Goal: Task Accomplishment & Management: Use online tool/utility

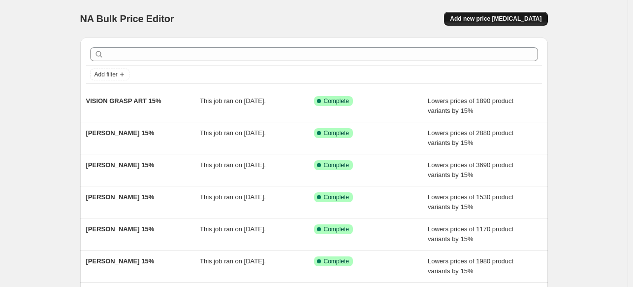
click at [493, 21] on span "Add new price [MEDICAL_DATA]" at bounding box center [496, 19] width 92 height 8
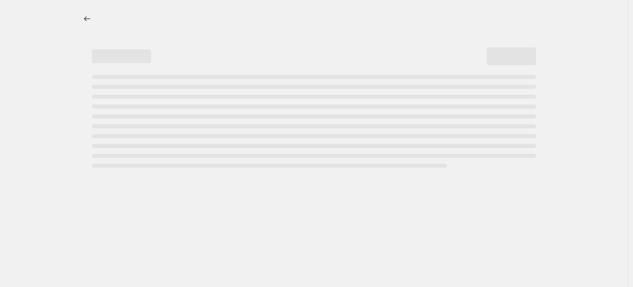
select select "percentage"
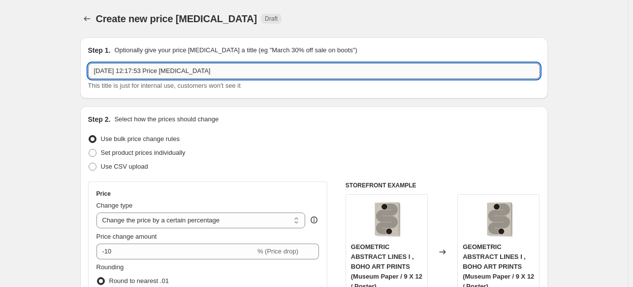
click at [343, 64] on input "[DATE] 12:17:53 Price [MEDICAL_DATA]" at bounding box center [314, 71] width 452 height 16
paste input "UNDERDOTT"
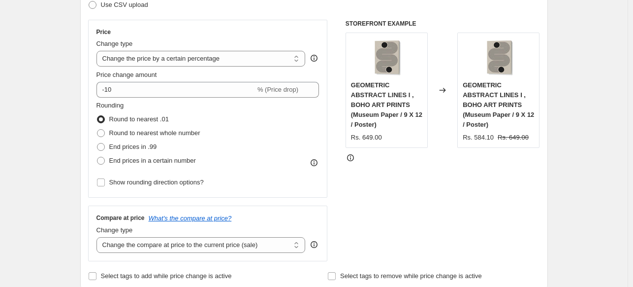
scroll to position [197, 0]
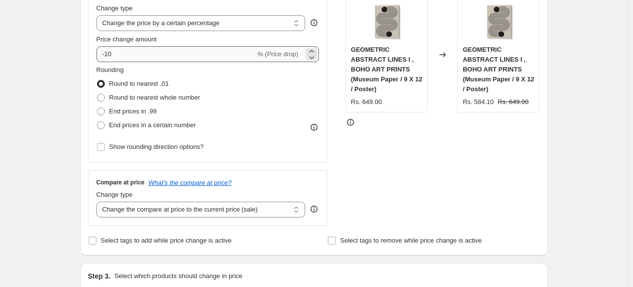
type input "UNDERDOTT 15%"
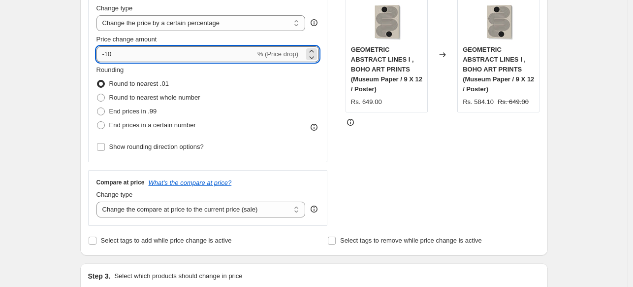
click at [175, 57] on input "-10" at bounding box center [175, 54] width 159 height 16
type input "-15"
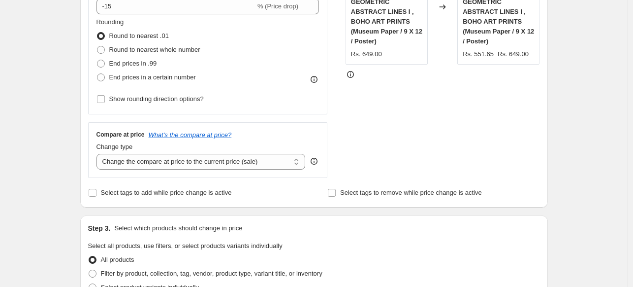
scroll to position [295, 0]
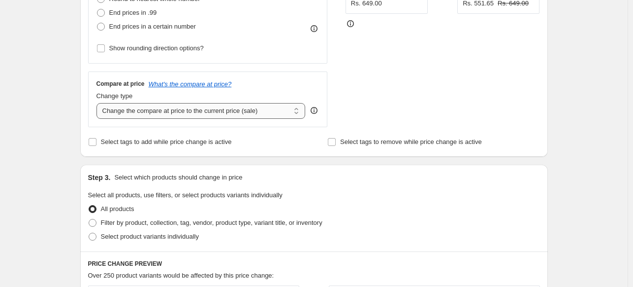
click at [175, 106] on select "Change the compare at price to the current price (sale) Change the compare at p…" at bounding box center [200, 111] width 209 height 16
click at [65, 102] on div "Create new price [MEDICAL_DATA]. This page is ready Create new price [MEDICAL_D…" at bounding box center [314, 210] width 628 height 1010
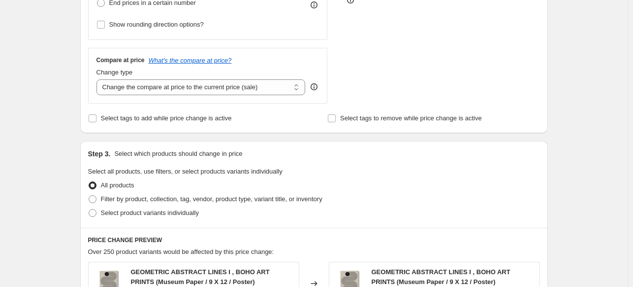
scroll to position [394, 0]
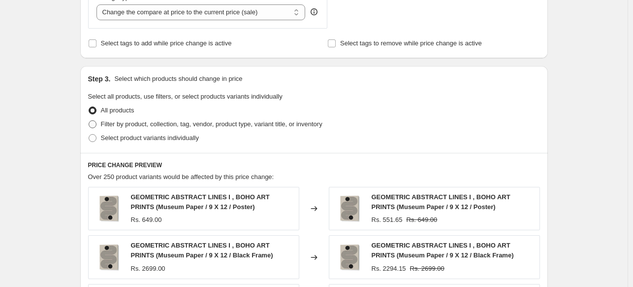
click at [105, 123] on span "Filter by product, collection, tag, vendor, product type, variant title, or inv…" at bounding box center [212, 123] width 222 height 7
click at [89, 121] on input "Filter by product, collection, tag, vendor, product type, variant title, or inv…" at bounding box center [89, 120] width 0 height 0
radio input "true"
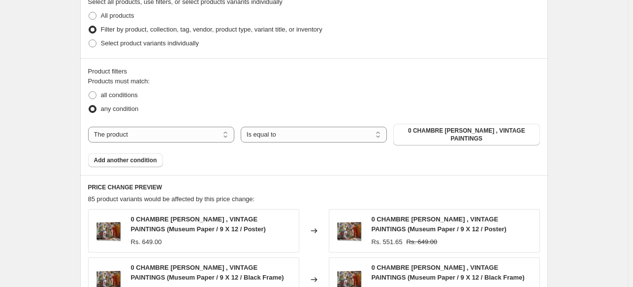
scroll to position [492, 0]
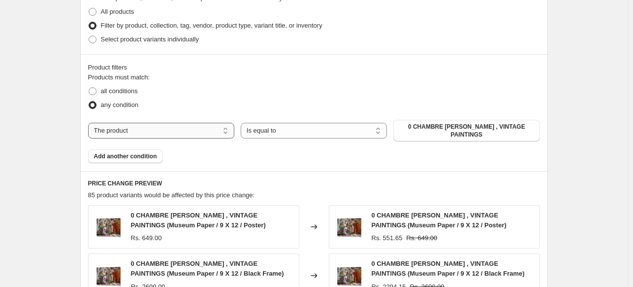
click at [187, 125] on select "The product The product's collection The product's tag The product's vendor The…" at bounding box center [161, 131] width 146 height 16
select select "collection"
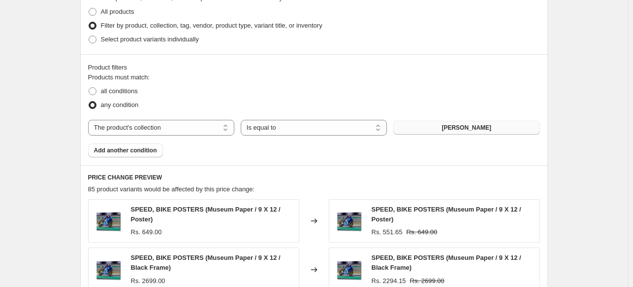
click at [471, 129] on span "[PERSON_NAME]" at bounding box center [467, 128] width 50 height 8
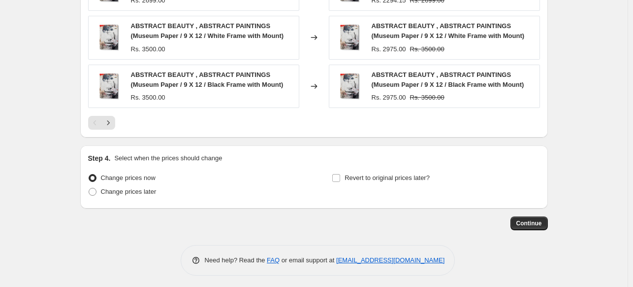
scroll to position [823, 0]
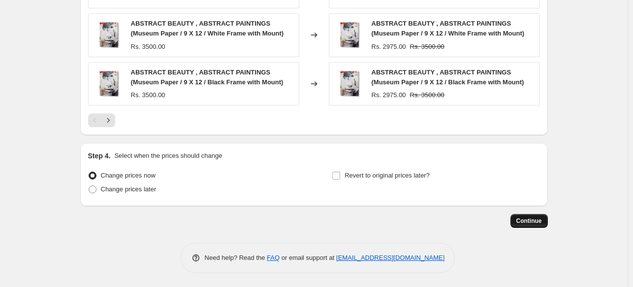
click at [531, 222] on span "Continue" at bounding box center [529, 221] width 26 height 8
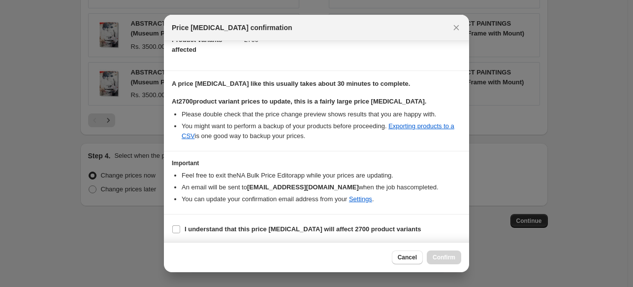
scroll to position [120, 0]
click at [177, 225] on input "I understand that this price [MEDICAL_DATA] will affect 2700 product variants" at bounding box center [176, 229] width 8 height 8
checkbox input "true"
click at [444, 256] on span "Confirm" at bounding box center [444, 257] width 23 height 8
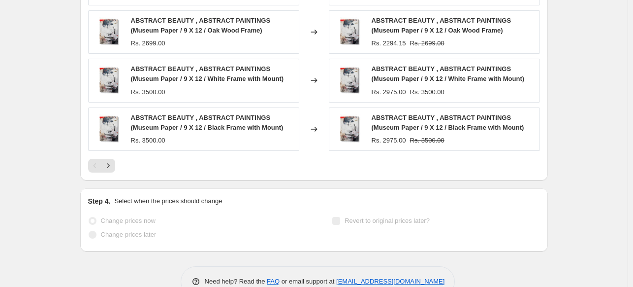
scroll to position [849, 0]
select select "percentage"
select select "collection"
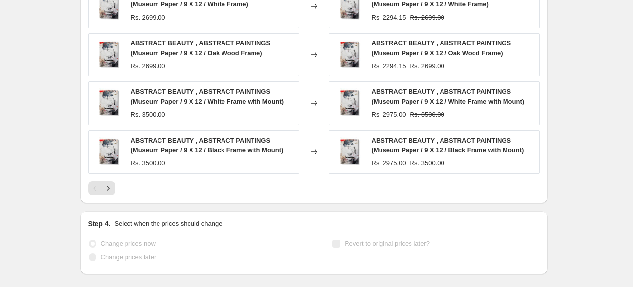
scroll to position [0, 0]
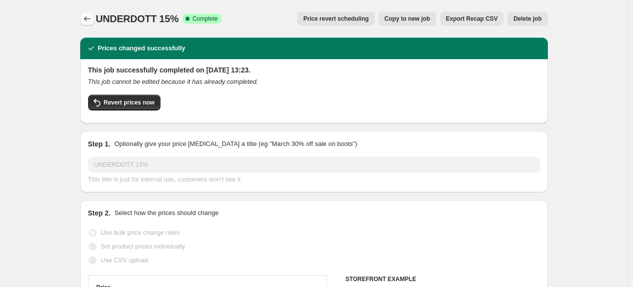
click at [86, 21] on icon "Price change jobs" at bounding box center [87, 19] width 10 height 10
